Goal: Information Seeking & Learning: Learn about a topic

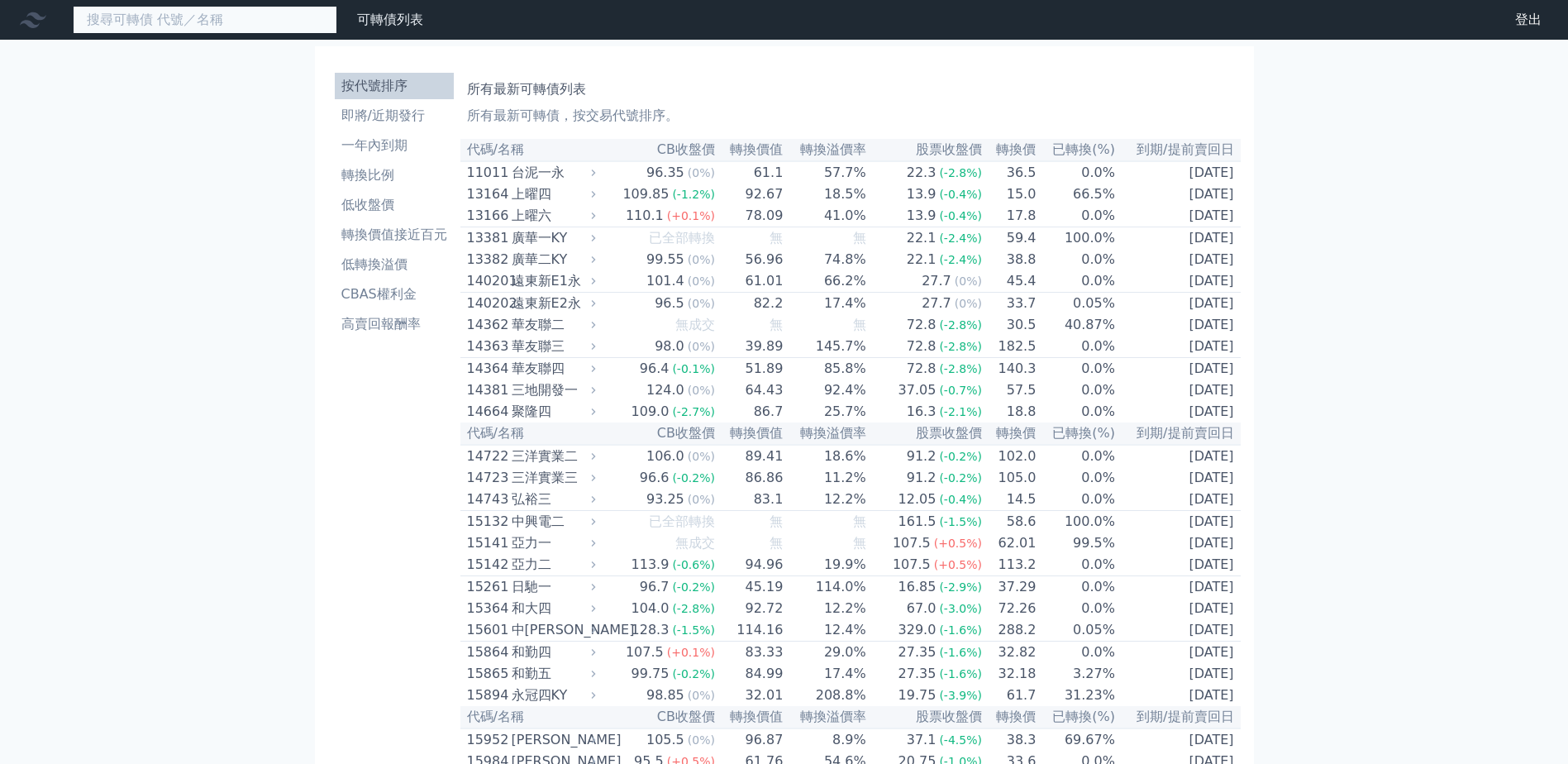
click at [200, 20] on input at bounding box center [206, 20] width 265 height 28
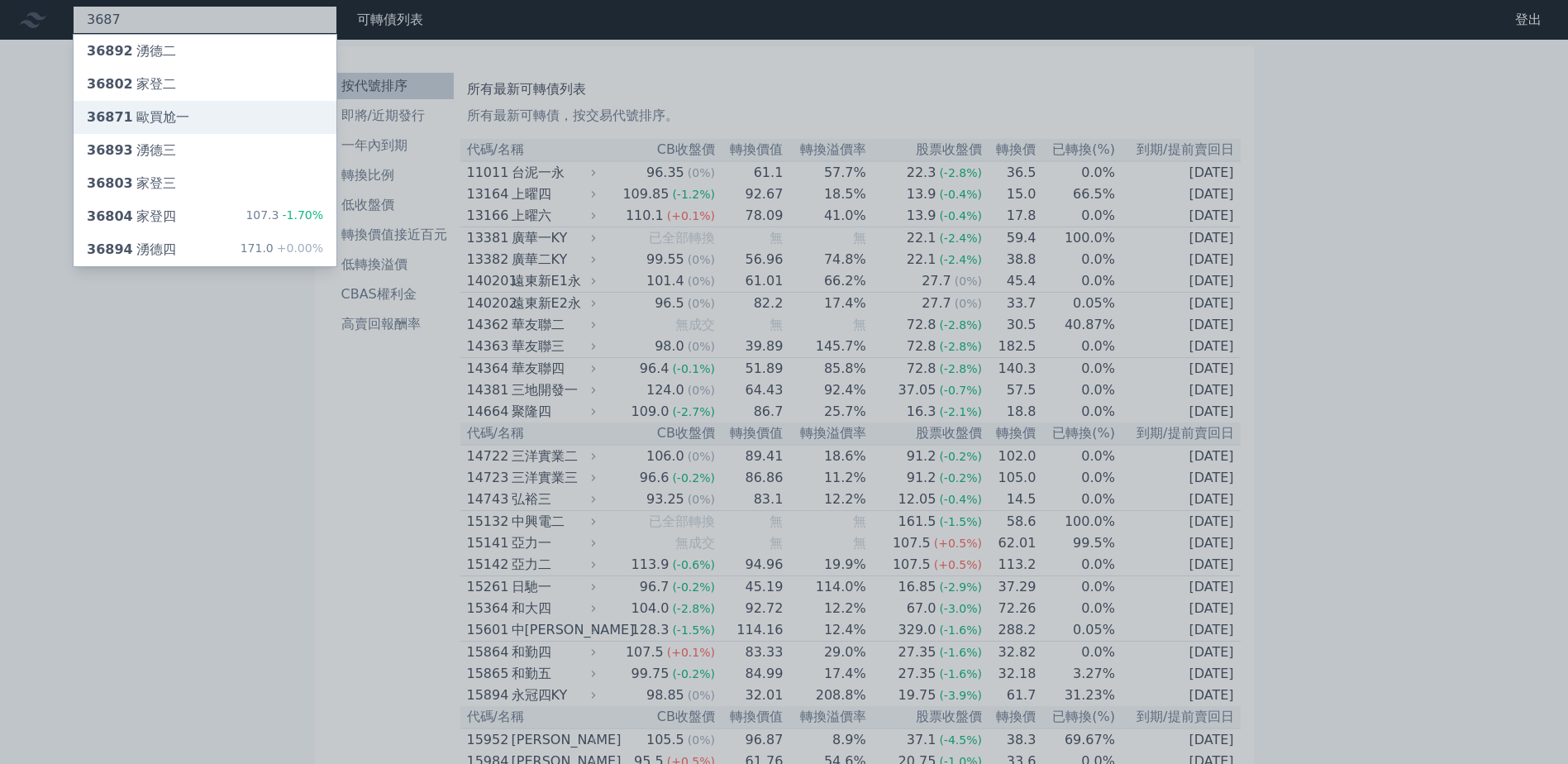
type input "3687"
click at [213, 120] on div "36871 歐買尬一" at bounding box center [205, 118] width 263 height 33
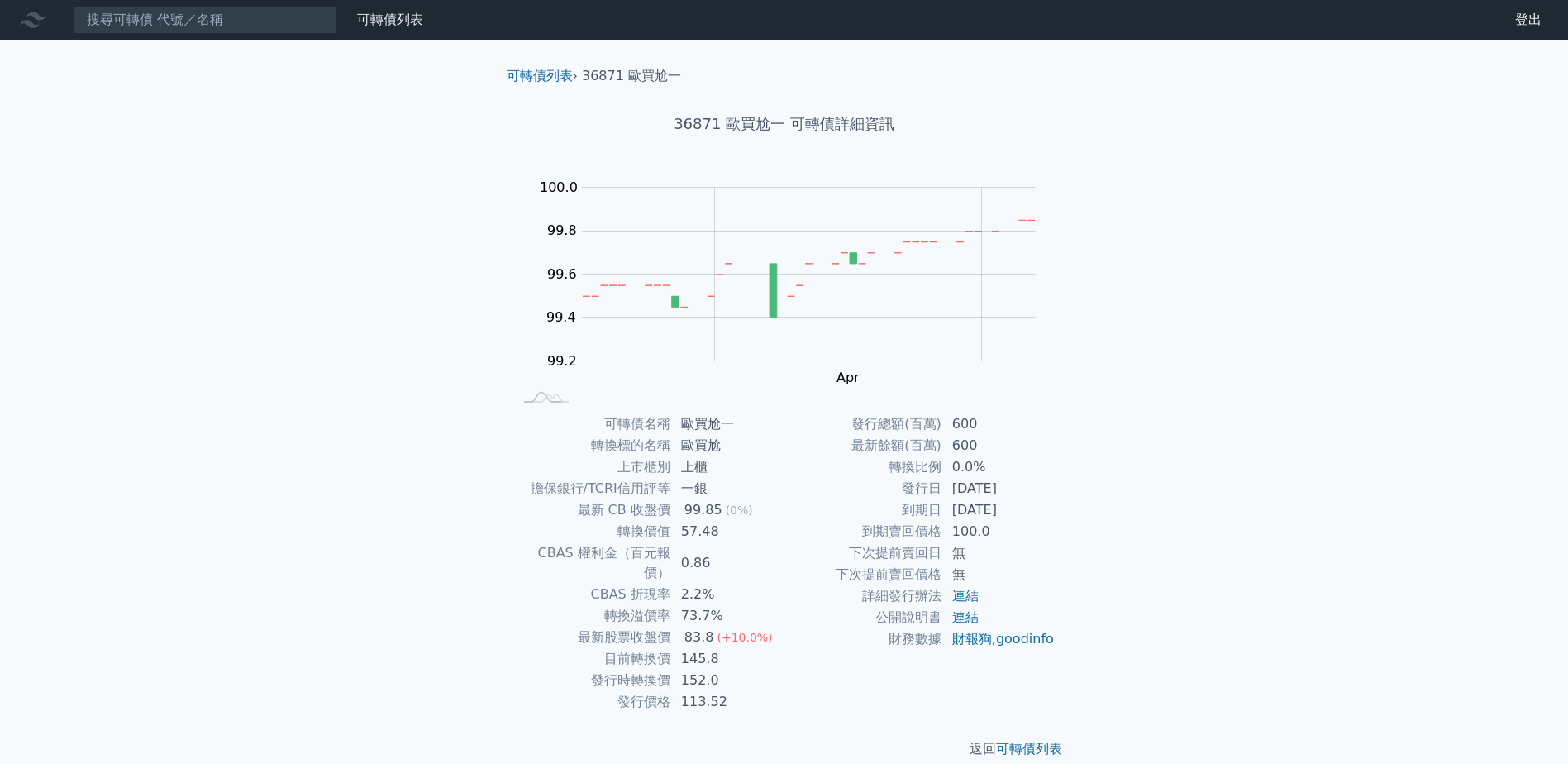
drag, startPoint x: 620, startPoint y: 441, endPoint x: 1037, endPoint y: 504, distance: 421.7
click at [1037, 504] on div "可轉債名稱 歐買尬一 轉換標的名稱 歐買尬 上市櫃別 上櫃 擔保銀行/TCRI信用評等 一銀 最新 CB 收盤價 99.85 (0%) 轉換價值 57.48 …" at bounding box center [784, 563] width 582 height 300
drag, startPoint x: 1037, startPoint y: 504, endPoint x: 1039, endPoint y: 543, distance: 39.1
click at [1039, 542] on td "無" at bounding box center [999, 552] width 113 height 22
drag, startPoint x: 890, startPoint y: 489, endPoint x: 1033, endPoint y: 512, distance: 144.8
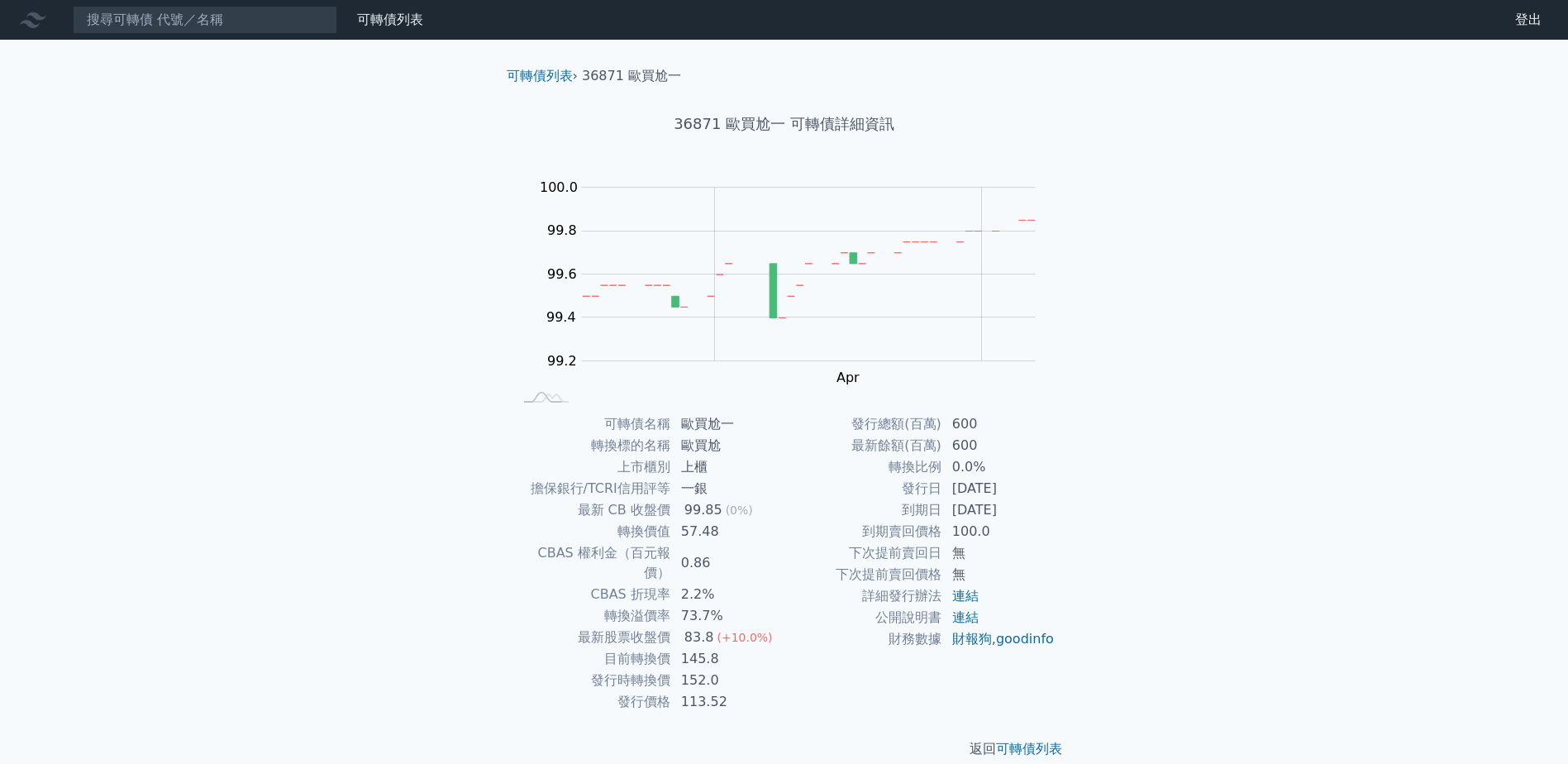
click at [1033, 512] on tbody "發行總額(百萬) 600 最新餘額(百萬) 600 轉換比例 0.0% 發行日 [DATE] 到期日 [DATE] 到期賣回價格 100.0 下次提前賣回日 …" at bounding box center [920, 531] width 271 height 236
drag, startPoint x: 1033, startPoint y: 512, endPoint x: 1112, endPoint y: 573, distance: 99.8
click at [1112, 573] on div "可轉債列表 財務數據 可轉債列表 財務數據 登出 登出 可轉債列表 › 36871 歐買尬一 36871 歐買尬一 可轉債詳細資訊 Zoom Out 99.4…" at bounding box center [784, 392] width 1568 height 785
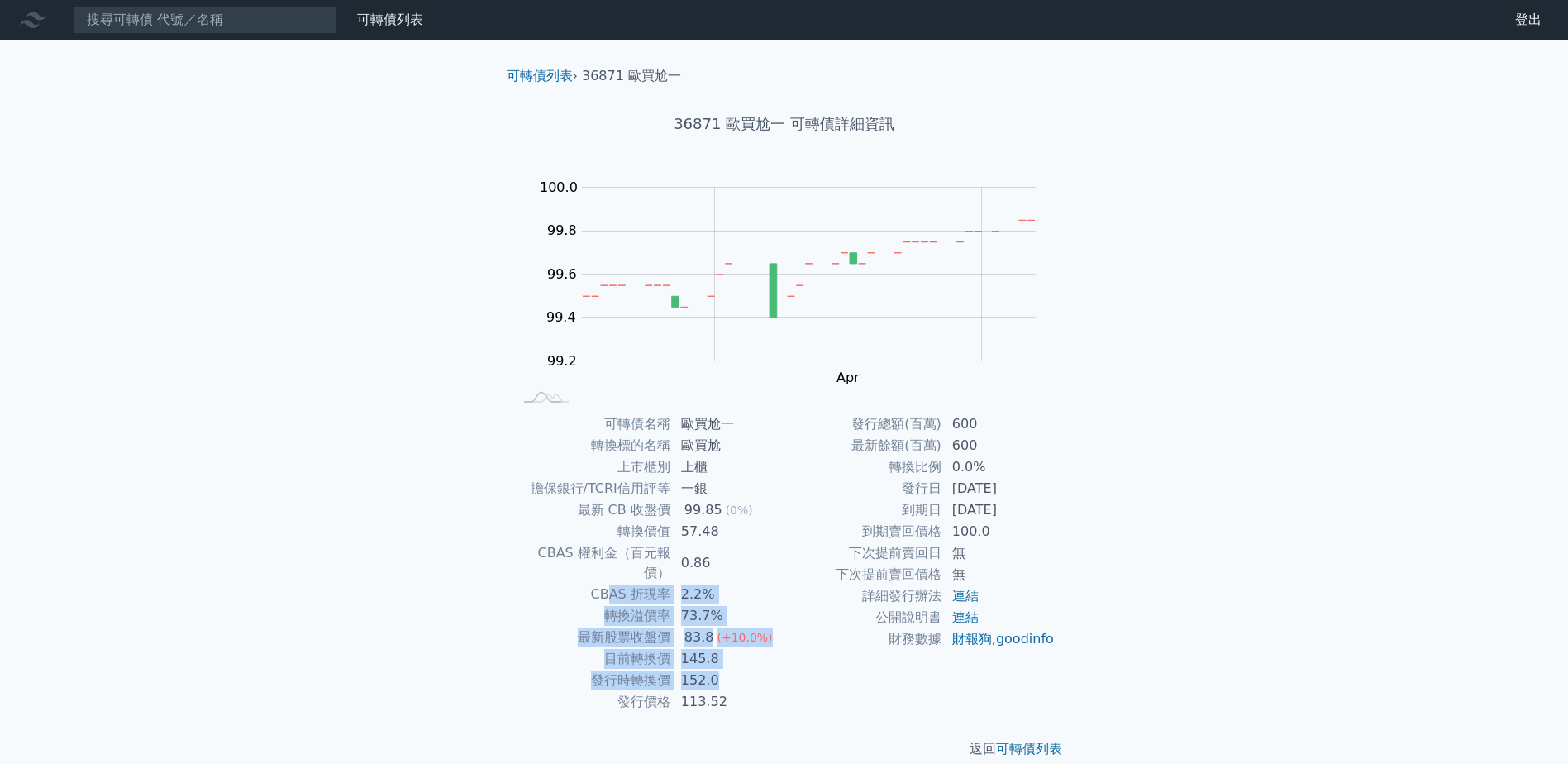
drag, startPoint x: 612, startPoint y: 580, endPoint x: 763, endPoint y: 666, distance: 173.8
click at [763, 666] on tbody "可轉債名稱 歐買尬一 轉換標的名稱 歐買尬 上市櫃別 上櫃 擔保銀行/TCRI信用評等 一銀 最新 CB 收盤價 99.85 (0%) 轉換價值 57.48 …" at bounding box center [648, 563] width 271 height 300
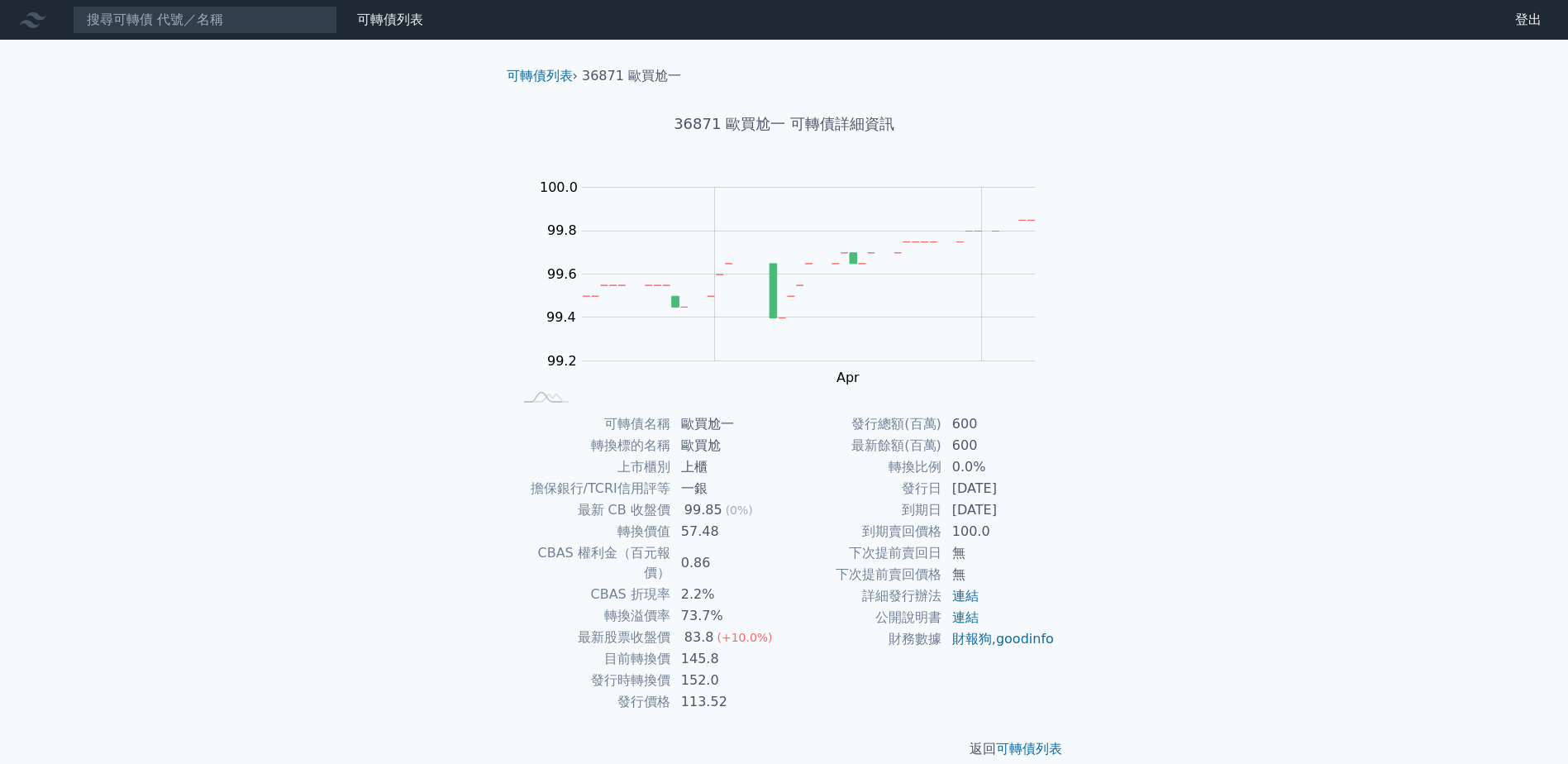
drag, startPoint x: 763, startPoint y: 666, endPoint x: 751, endPoint y: 697, distance: 33.2
click at [751, 713] on div "返回 可轉債列表" at bounding box center [784, 749] width 582 height 73
